Goal: Complete application form

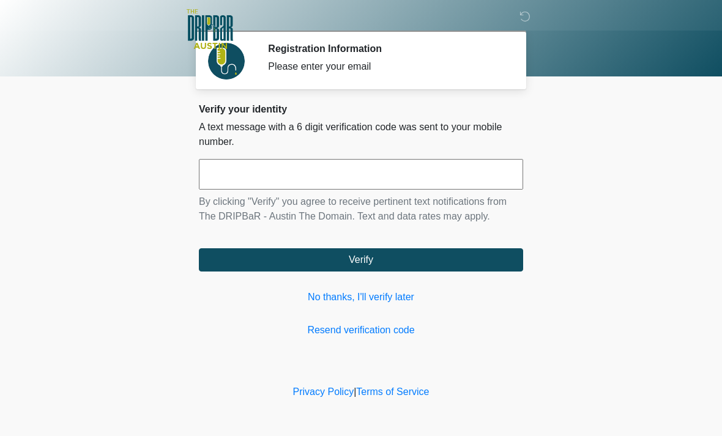
click at [378, 296] on link "No thanks, I'll verify later" at bounding box center [361, 297] width 324 height 15
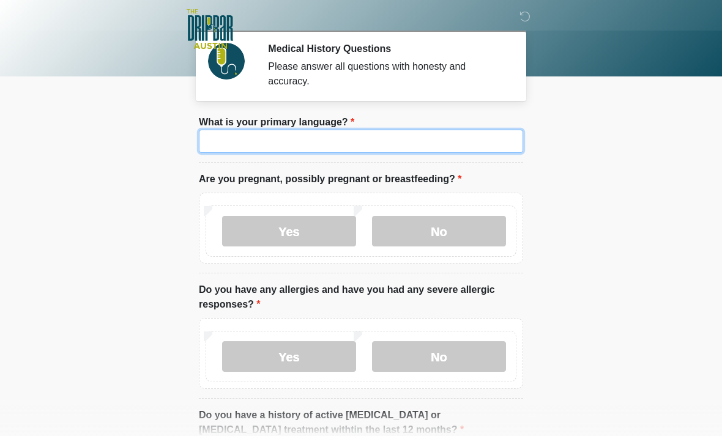
click at [327, 132] on input "What is your primary language?" at bounding box center [361, 141] width 324 height 23
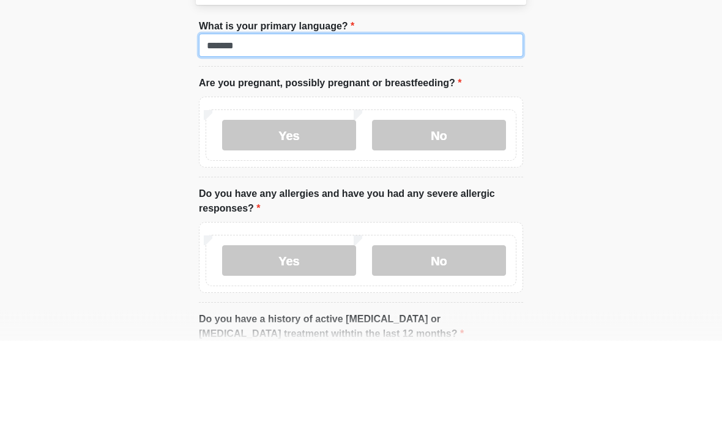
type input "*******"
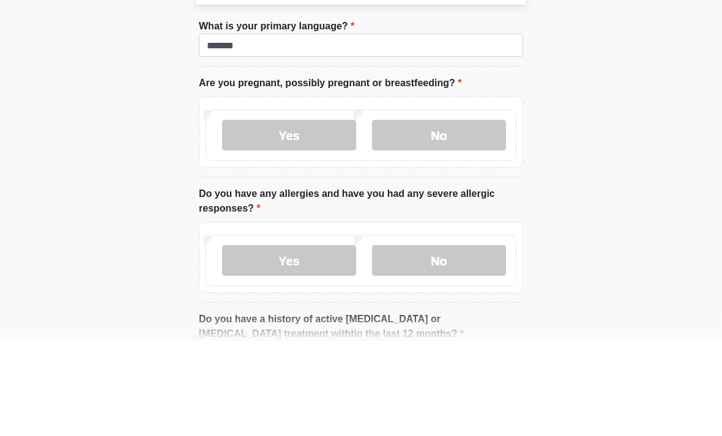
click at [436, 216] on label "No" at bounding box center [439, 231] width 134 height 31
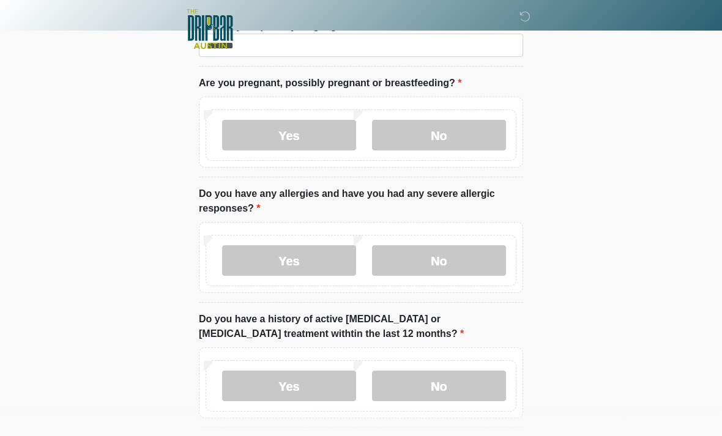
click at [453, 272] on label "No" at bounding box center [439, 260] width 134 height 31
click at [455, 373] on label "No" at bounding box center [439, 386] width 134 height 31
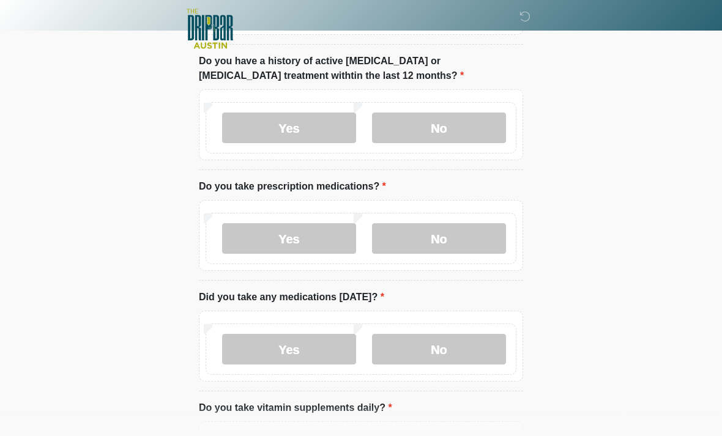
scroll to position [382, 0]
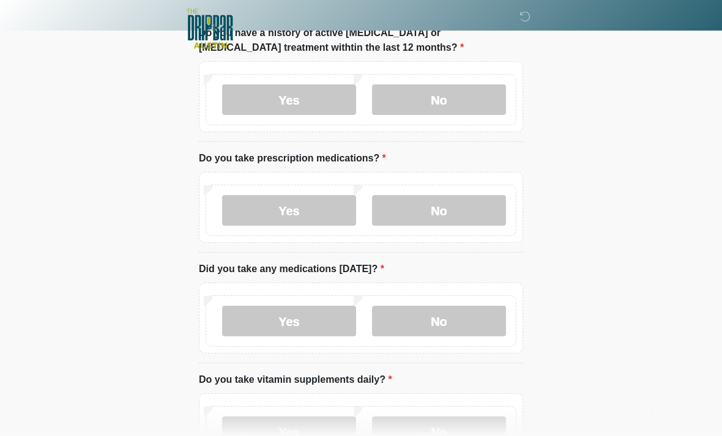
click at [305, 204] on label "Yes" at bounding box center [289, 211] width 134 height 31
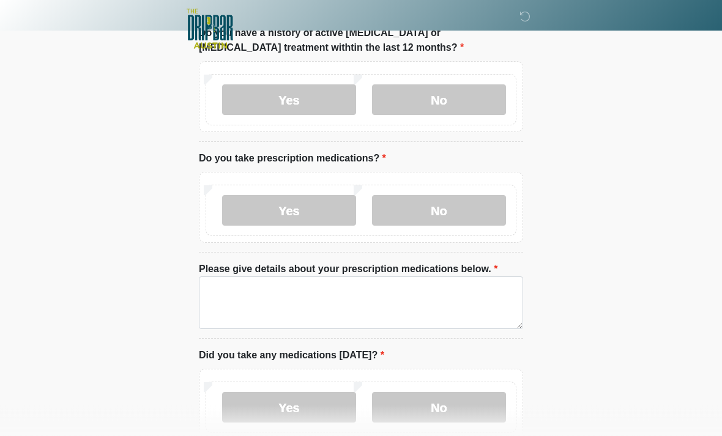
scroll to position [383, 0]
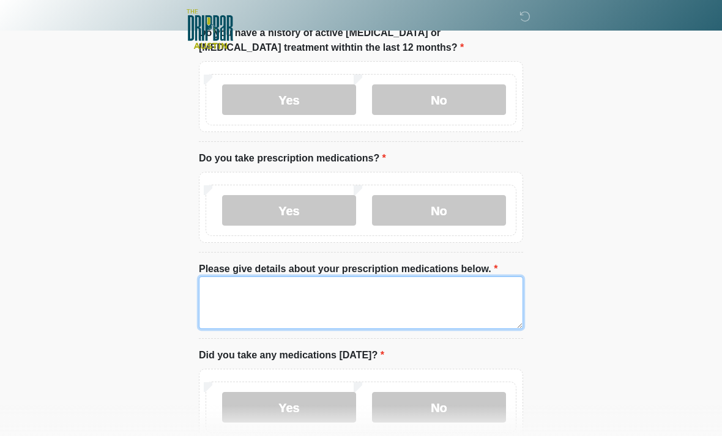
click at [396, 298] on textarea "Please give details about your prescription medications below." at bounding box center [361, 303] width 324 height 53
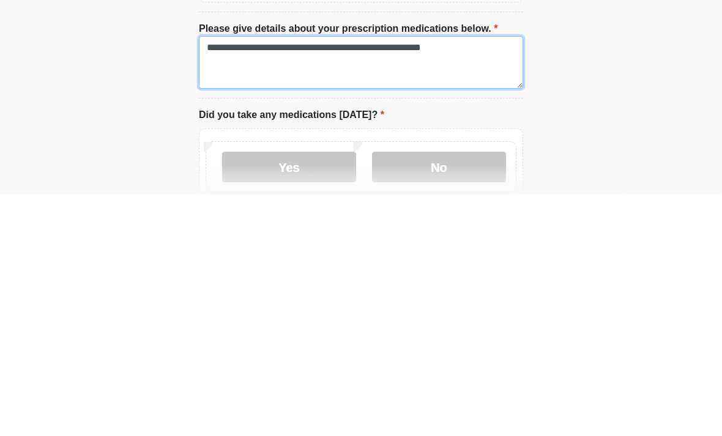
type textarea "**********"
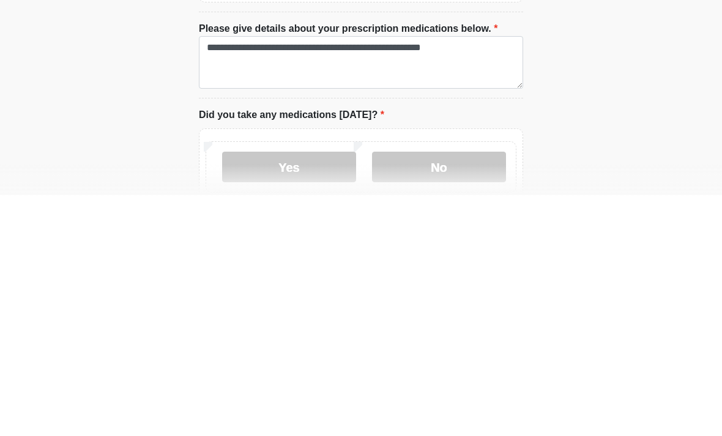
click at [318, 393] on label "Yes" at bounding box center [289, 408] width 134 height 31
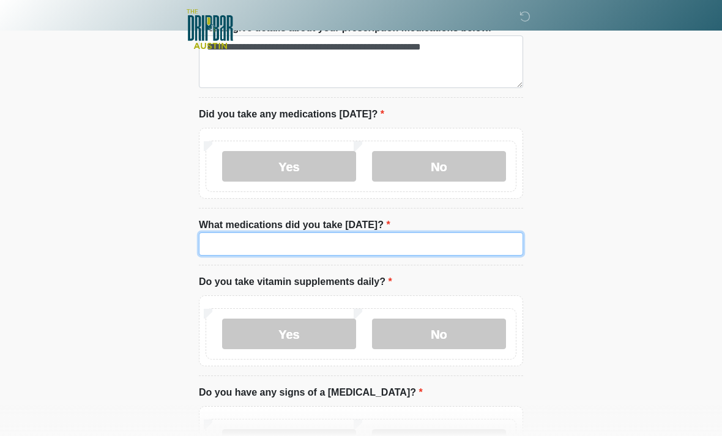
click at [401, 234] on input "What medications did you take [DATE]?" at bounding box center [361, 244] width 324 height 23
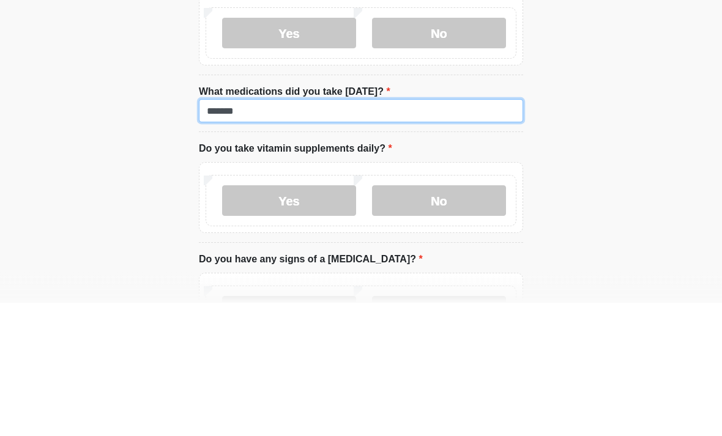
type input "*******"
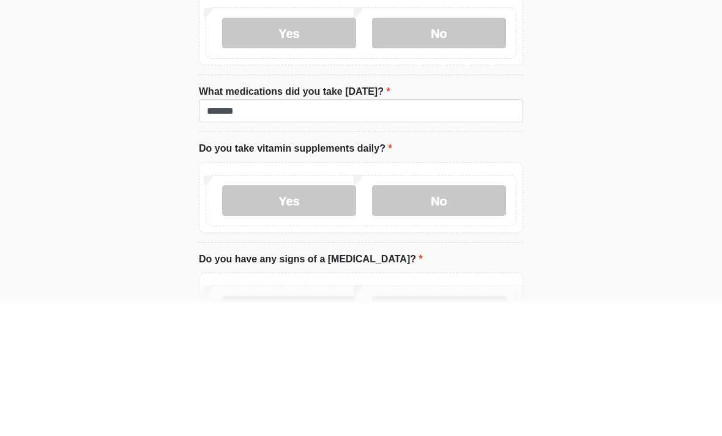
click at [453, 319] on label "No" at bounding box center [439, 334] width 134 height 31
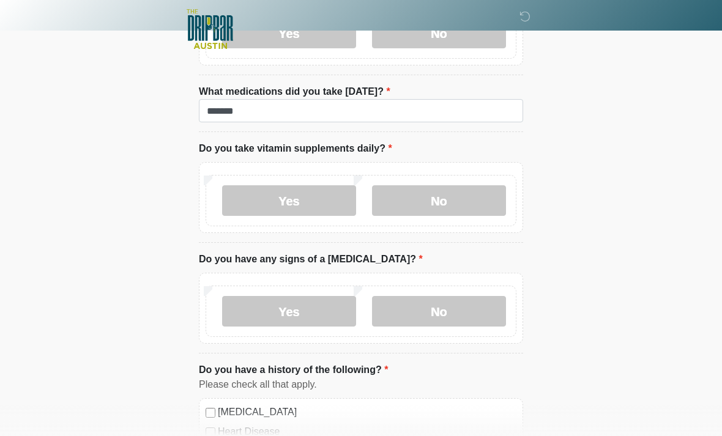
click at [464, 312] on label "No" at bounding box center [439, 311] width 134 height 31
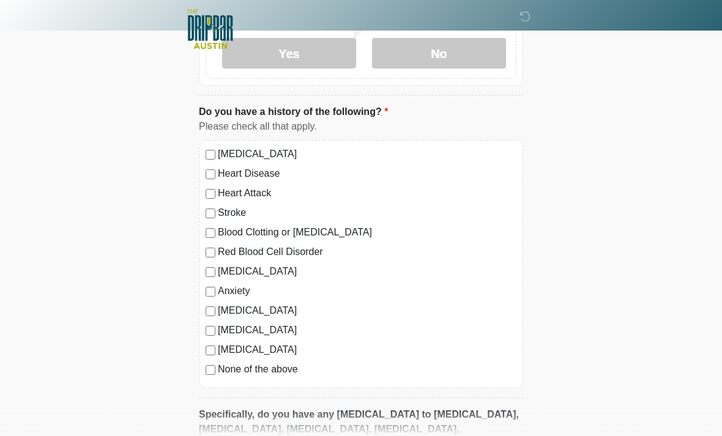
scroll to position [1024, 0]
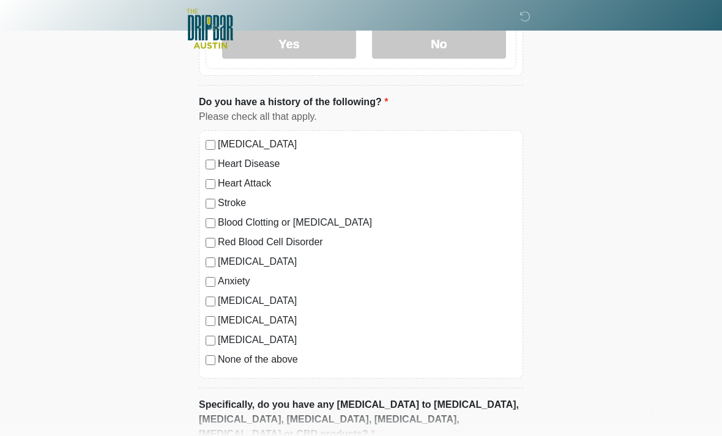
click at [218, 261] on label "[MEDICAL_DATA]" at bounding box center [367, 262] width 299 height 15
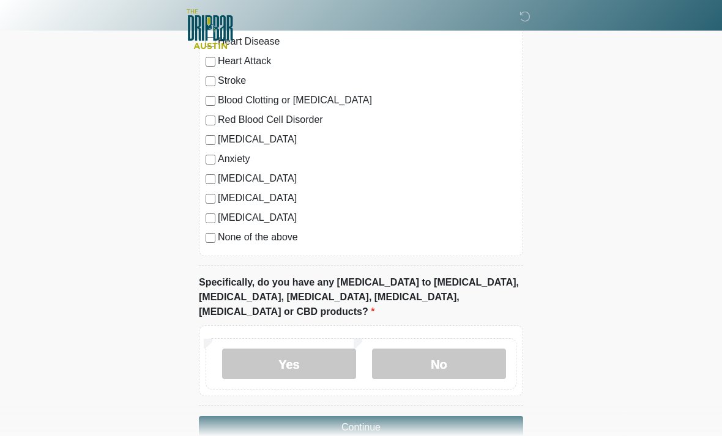
scroll to position [1159, 0]
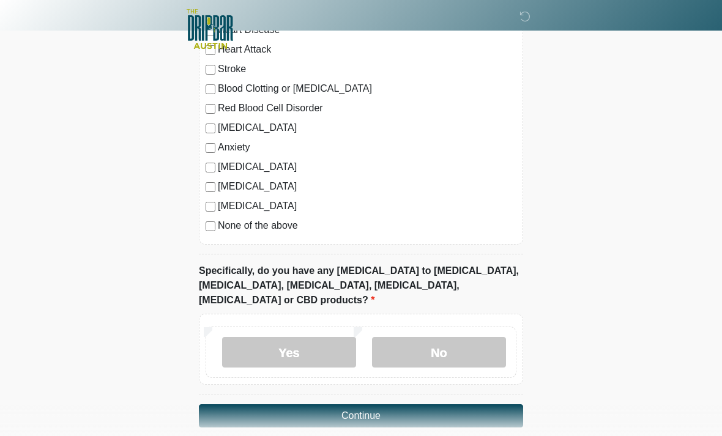
click at [479, 339] on label "No" at bounding box center [439, 352] width 134 height 31
click at [471, 405] on button "Continue" at bounding box center [361, 416] width 324 height 23
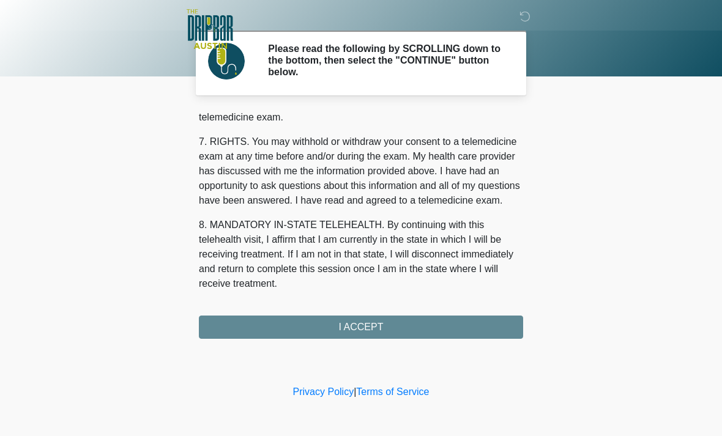
scroll to position [533, 0]
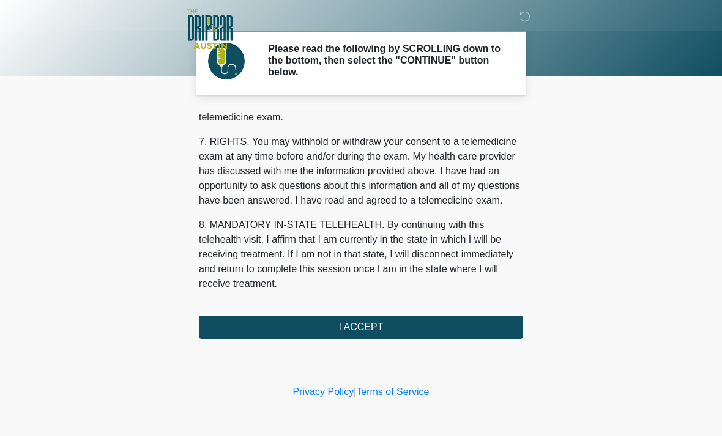
click at [371, 326] on button "I ACCEPT" at bounding box center [361, 327] width 324 height 23
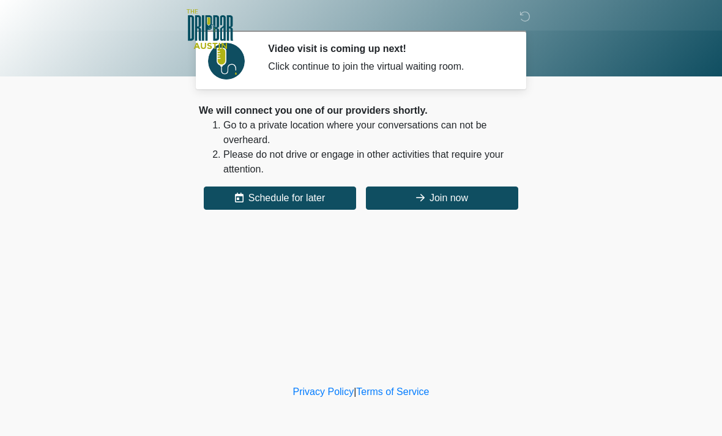
click at [456, 196] on button "Join now" at bounding box center [442, 198] width 152 height 23
